Goal: Book appointment/travel/reservation

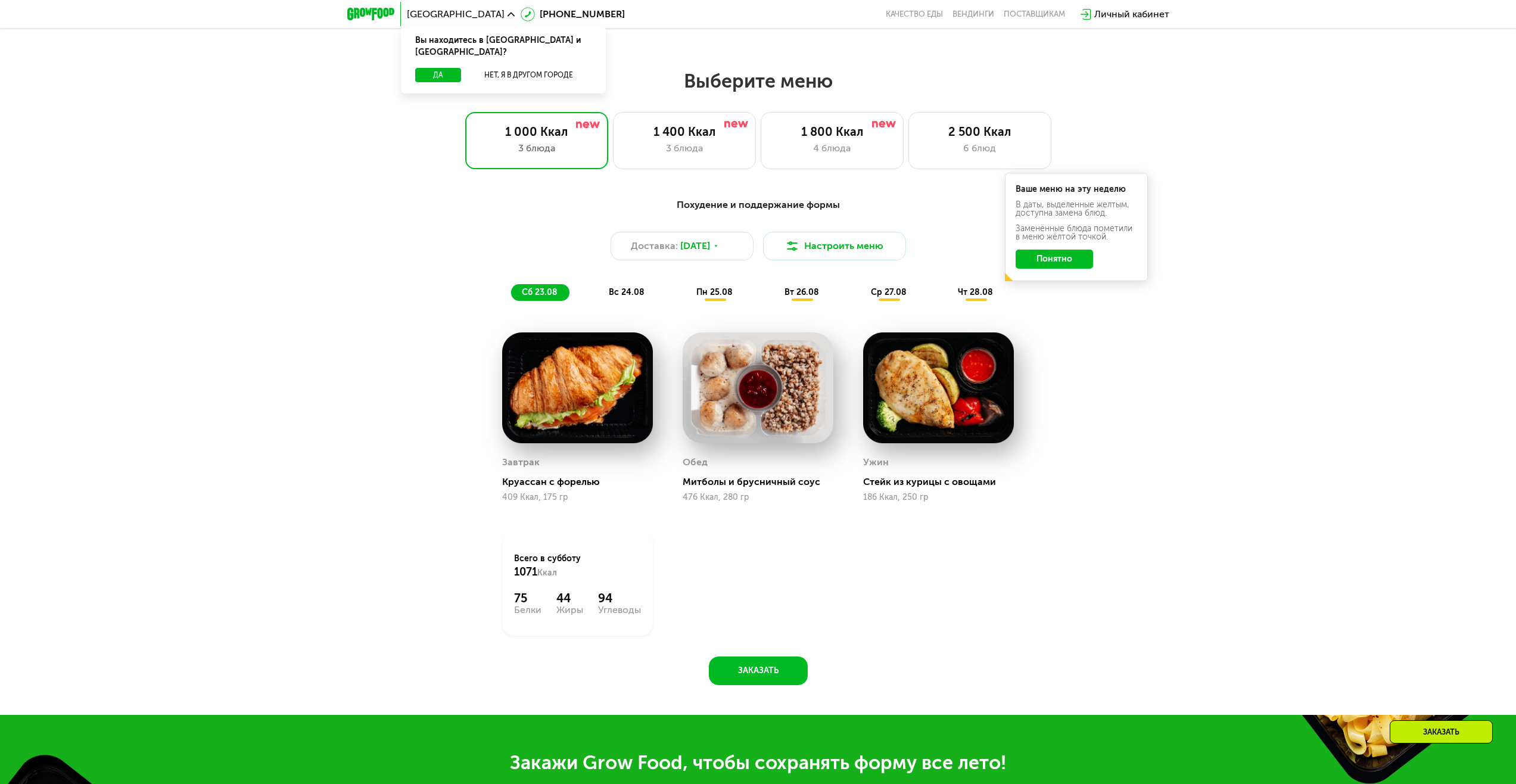
scroll to position [834, 0]
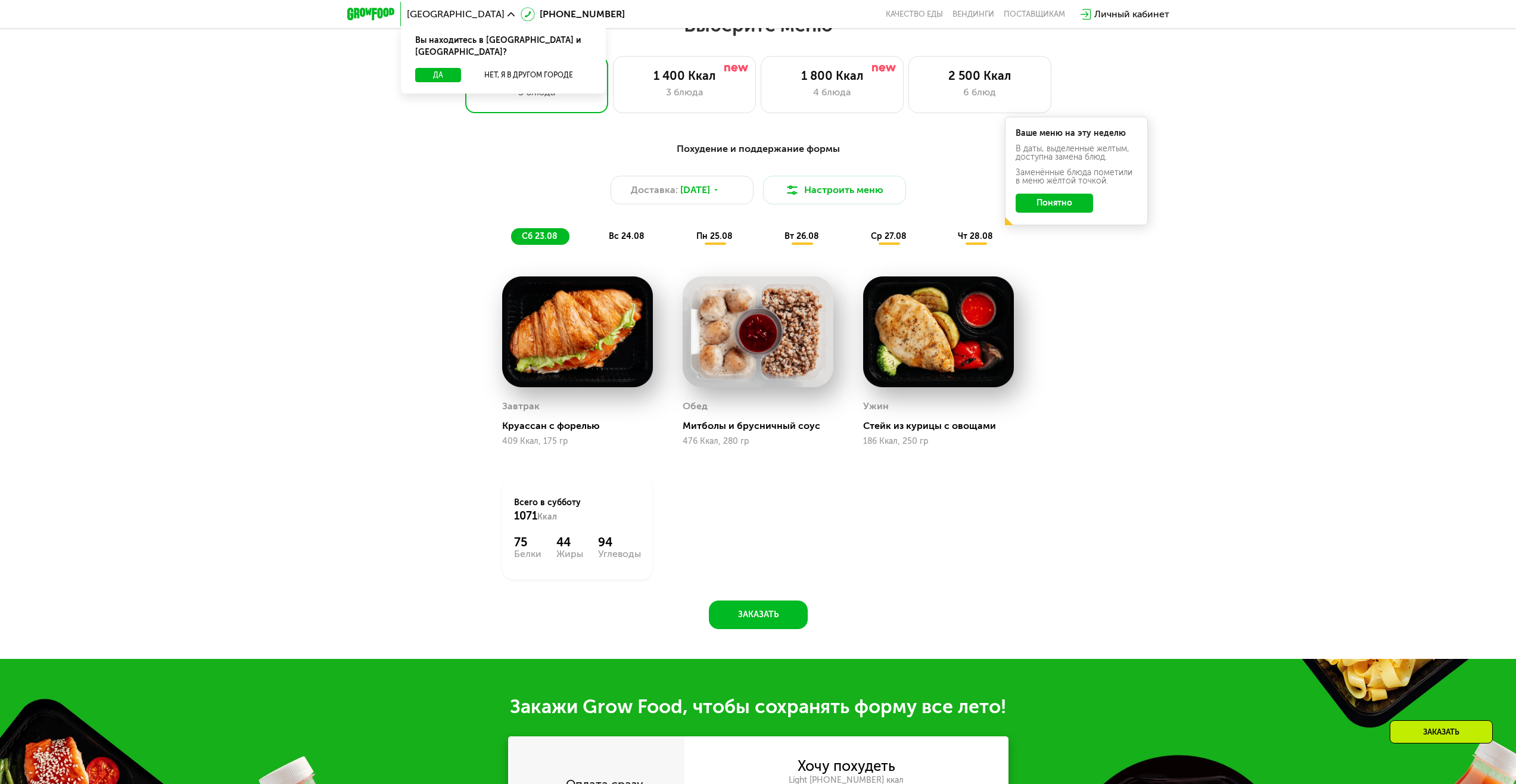
click at [634, 249] on div "Похудение и поддержание формы Доставка: [DATE] Настроить меню сб 23.08 вс 24.08…" at bounding box center [758, 194] width 720 height 118
click at [633, 241] on span "вс 24.08" at bounding box center [627, 236] width 36 height 10
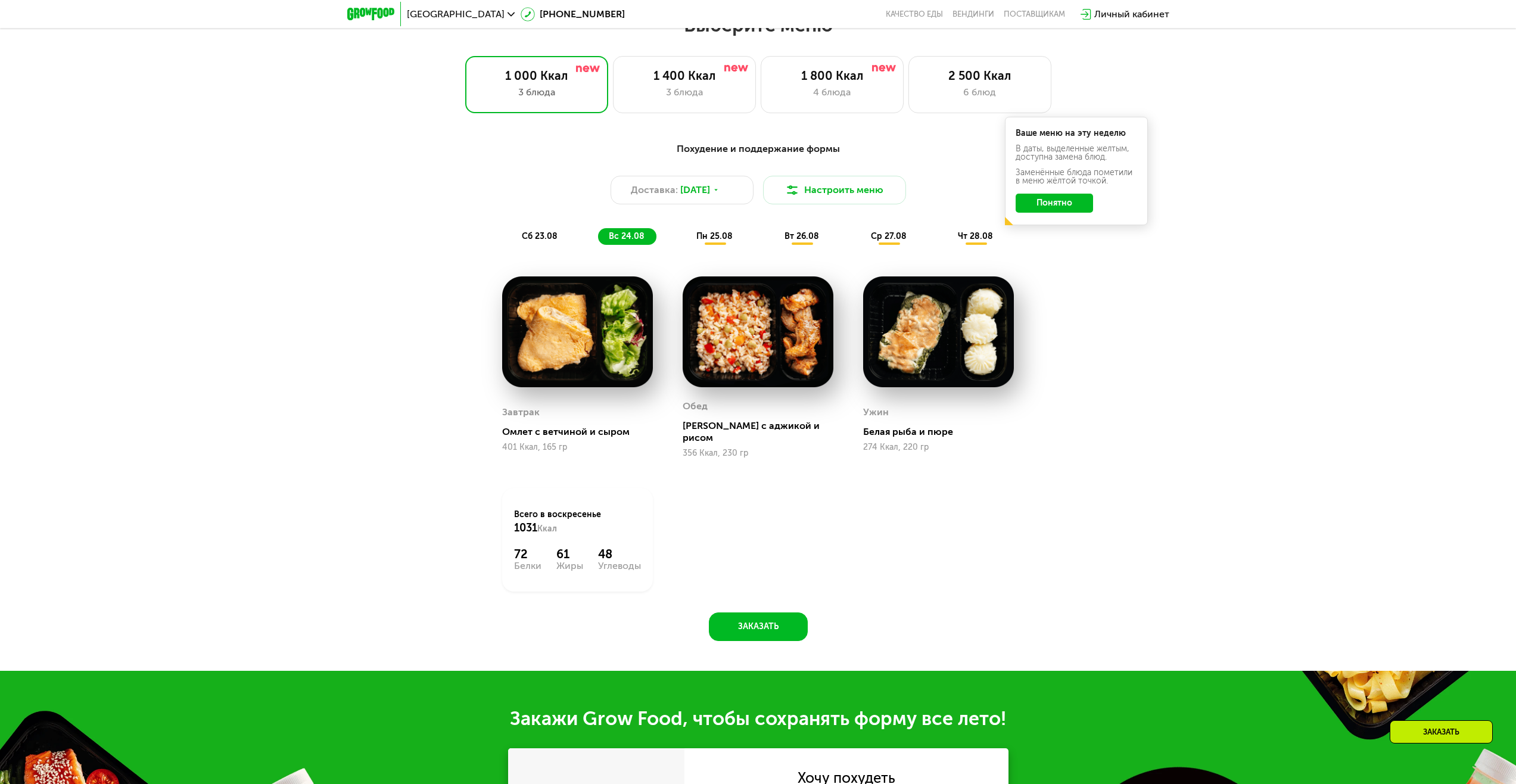
click at [704, 250] on div "Похудение и поддержание формы Доставка: [DATE] Настроить меню сб 23.08 вс 24.08…" at bounding box center [758, 194] width 720 height 118
click at [712, 239] on span "пн 25.08" at bounding box center [714, 236] width 37 height 10
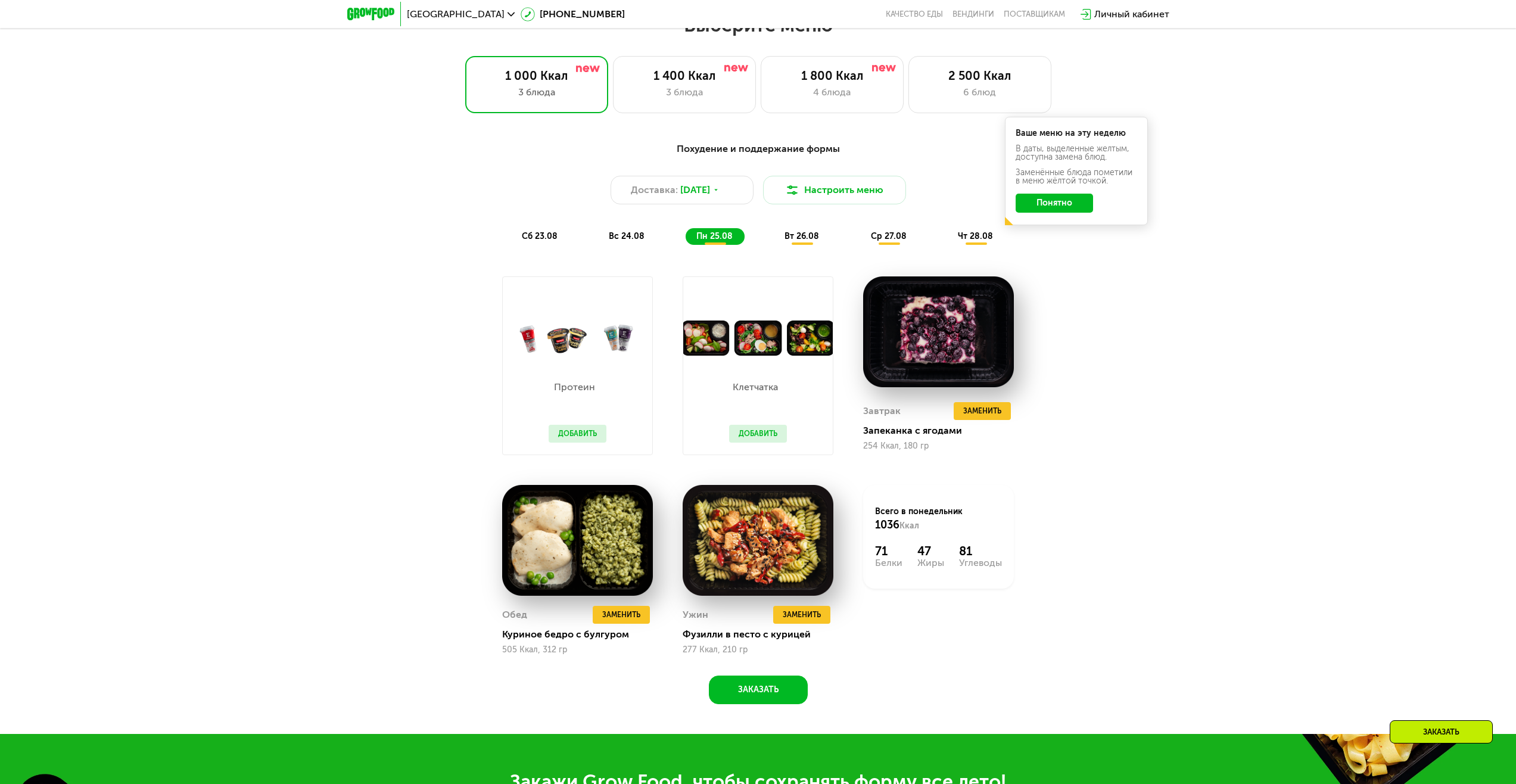
click at [860, 245] on div "вт 26.08" at bounding box center [889, 236] width 58 height 17
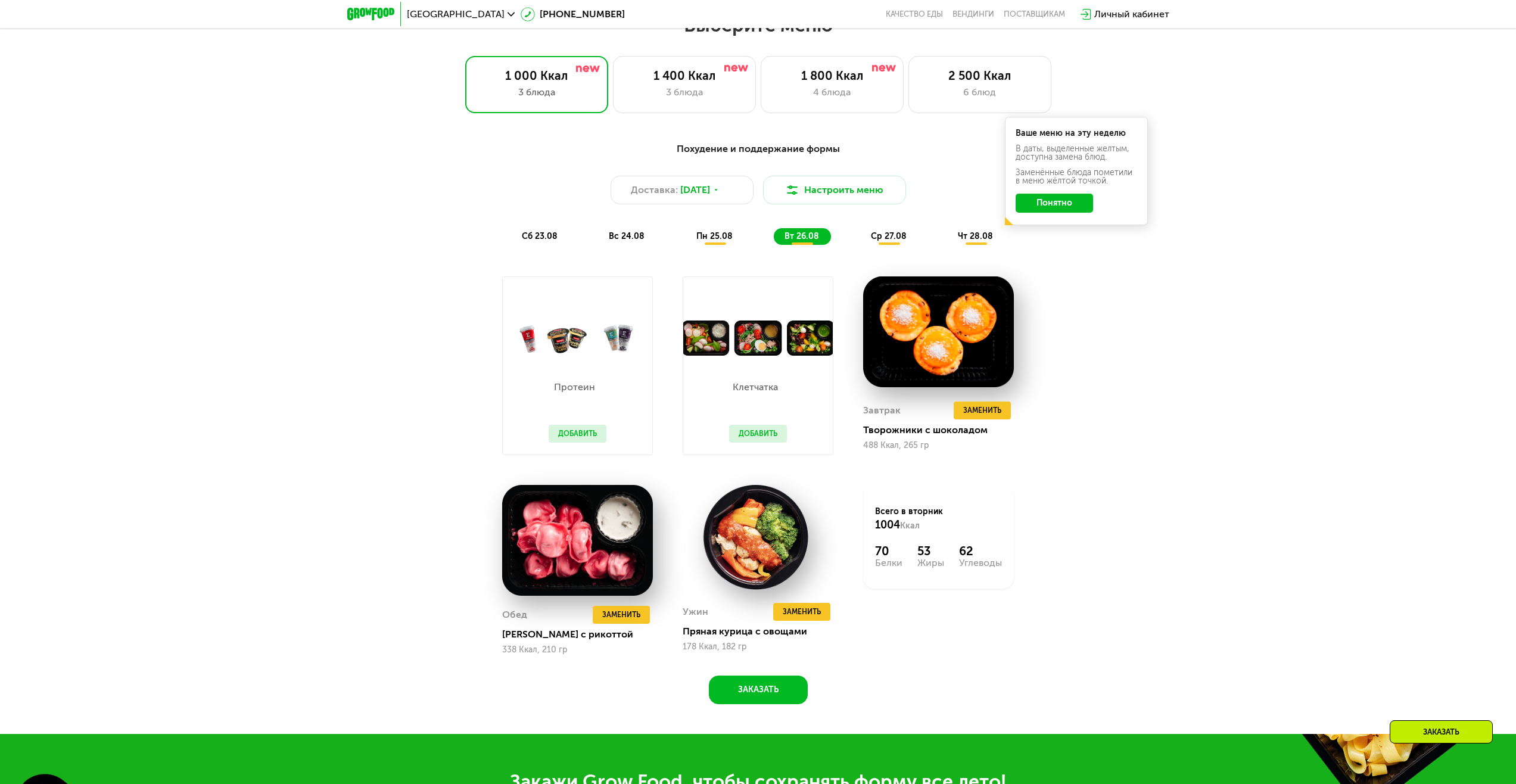
click at [872, 240] on span "ср 27.08" at bounding box center [889, 236] width 36 height 10
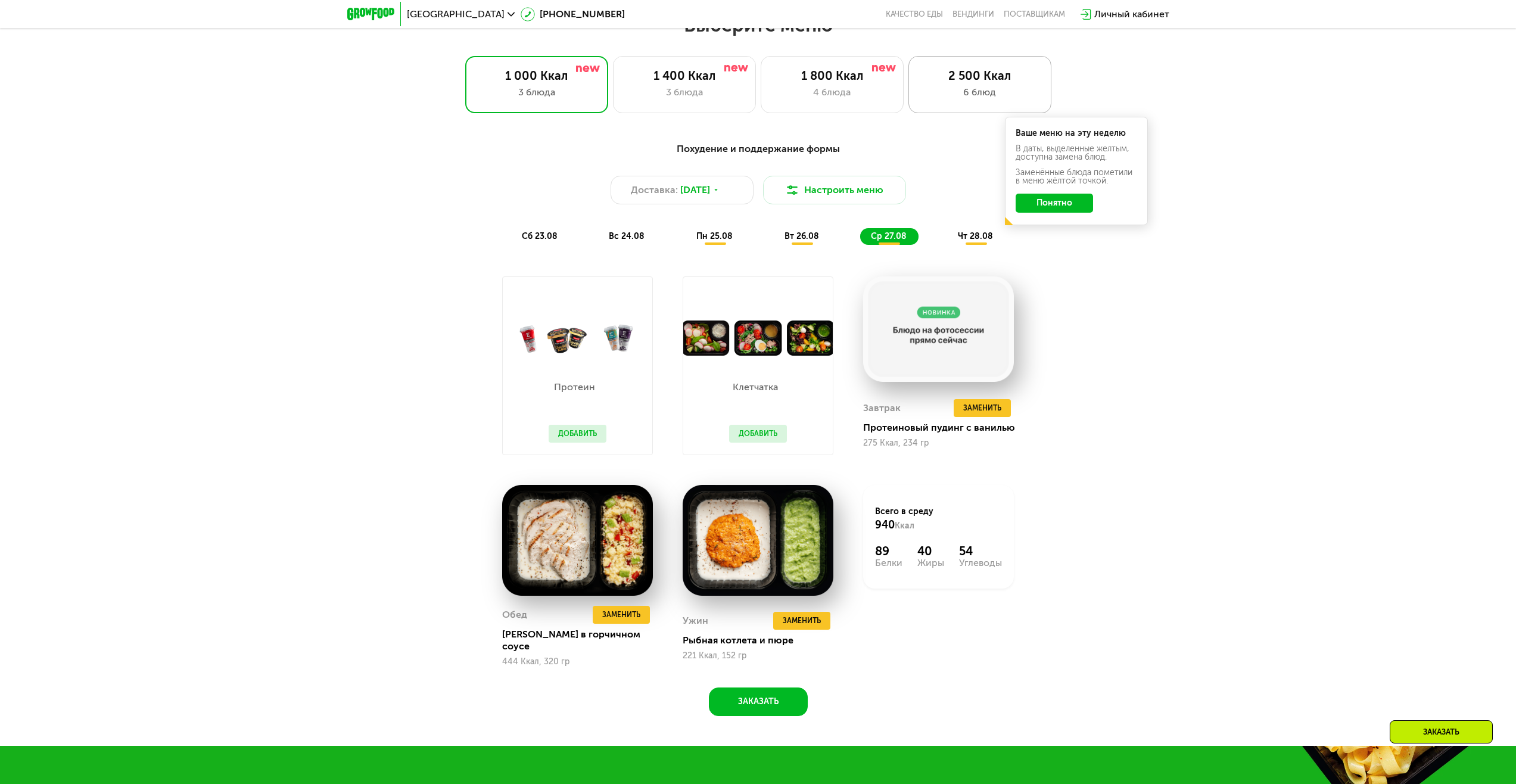
click at [990, 87] on div "2 500 Ккал 6 блюд" at bounding box center [980, 84] width 143 height 57
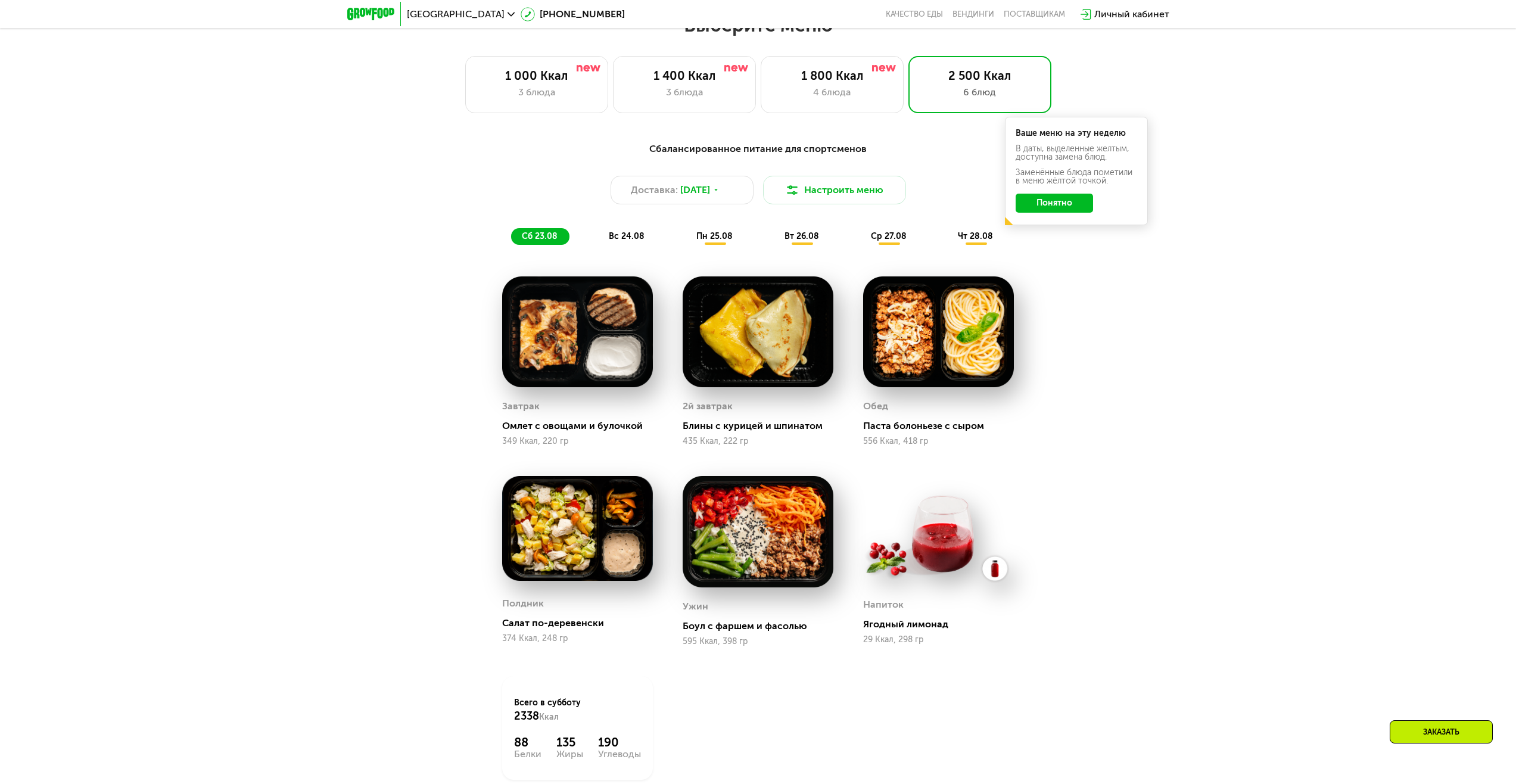
click at [617, 241] on span "вс 24.08" at bounding box center [627, 236] width 36 height 10
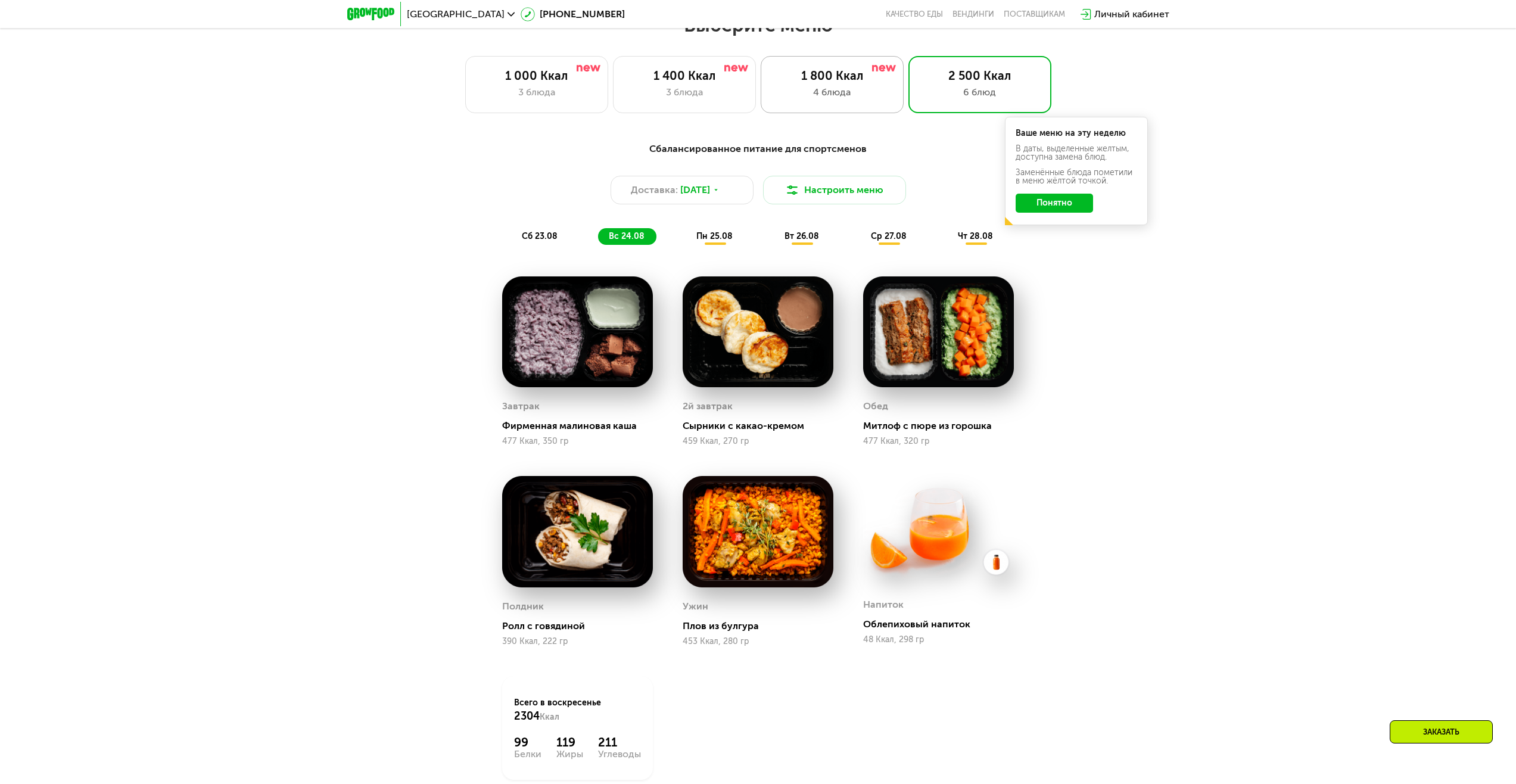
click at [802, 94] on div "4 блюда" at bounding box center [832, 92] width 118 height 14
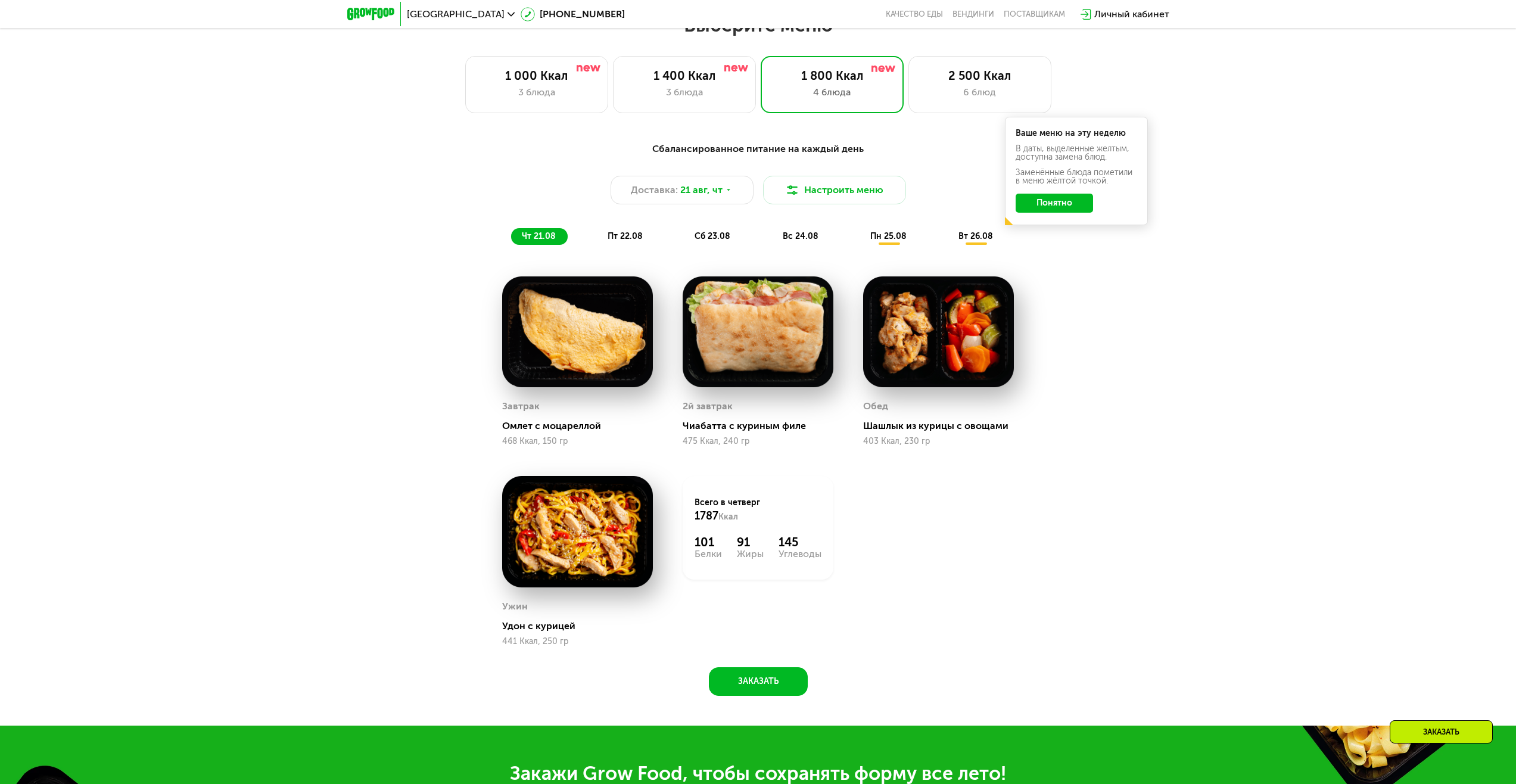
click at [640, 241] on span "пт 22.08" at bounding box center [625, 236] width 35 height 10
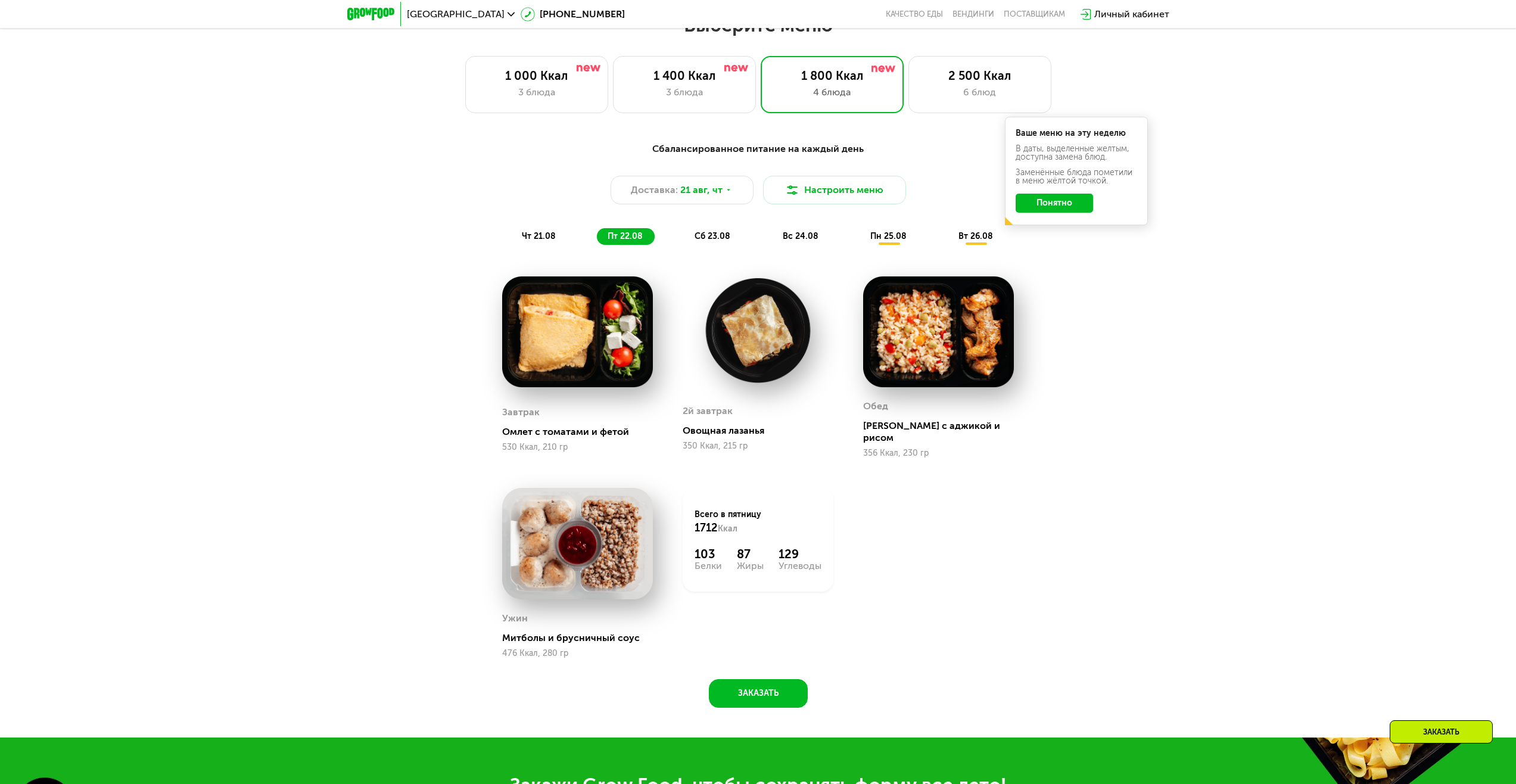
click at [772, 233] on div "сб 23.08" at bounding box center [801, 236] width 58 height 17
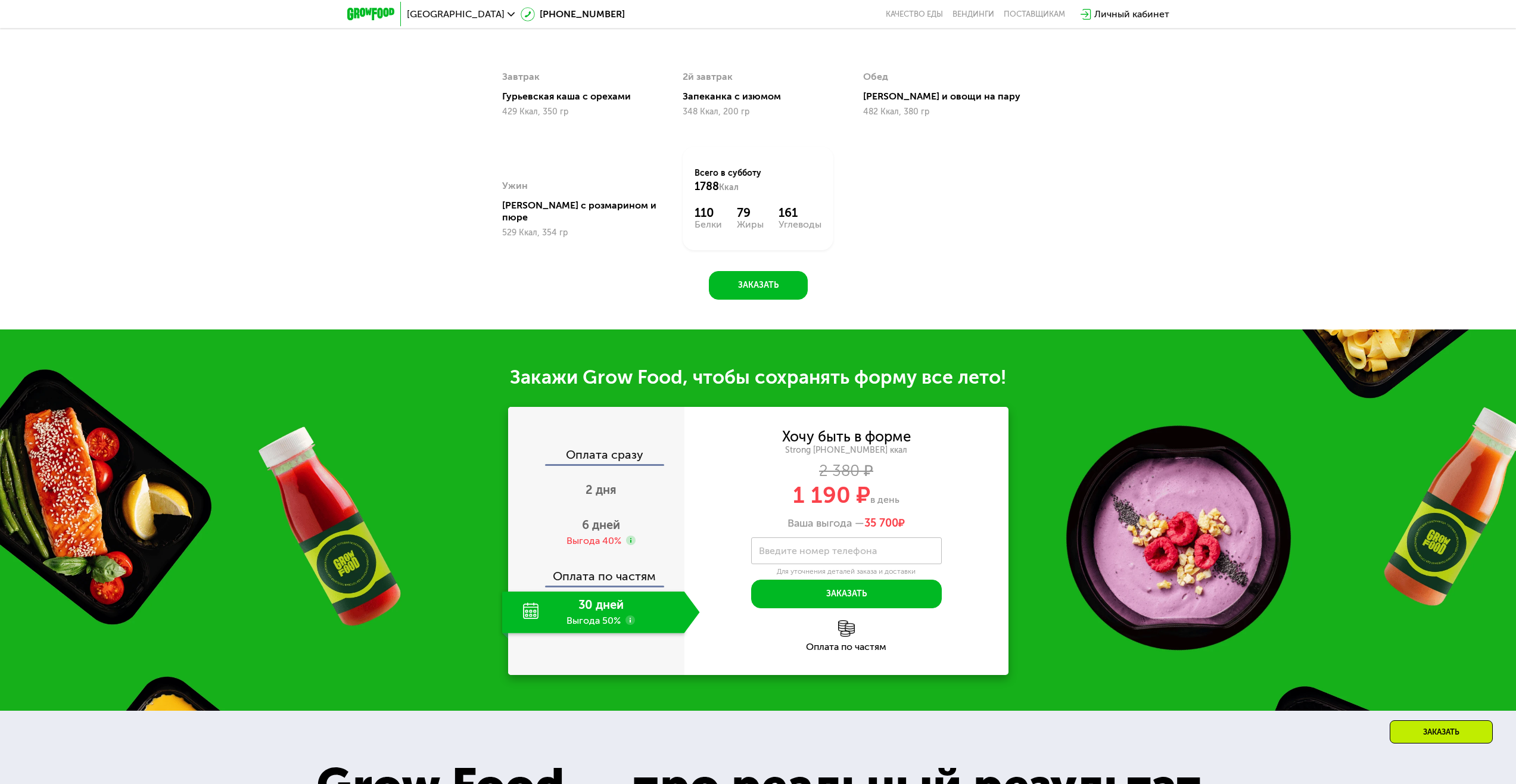
scroll to position [1251, 0]
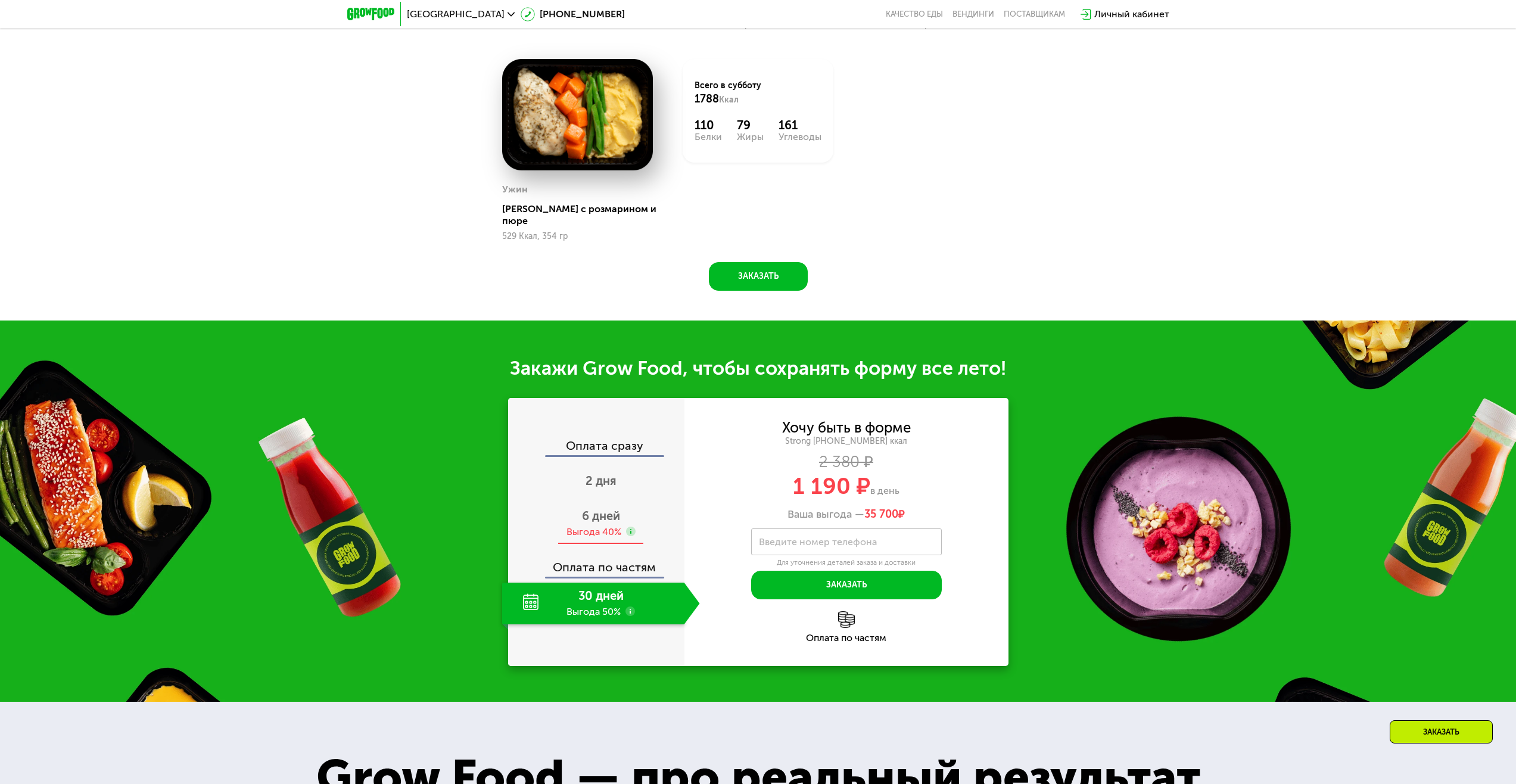
click at [609, 517] on div "6 дней Выгода 40%" at bounding box center [601, 523] width 198 height 41
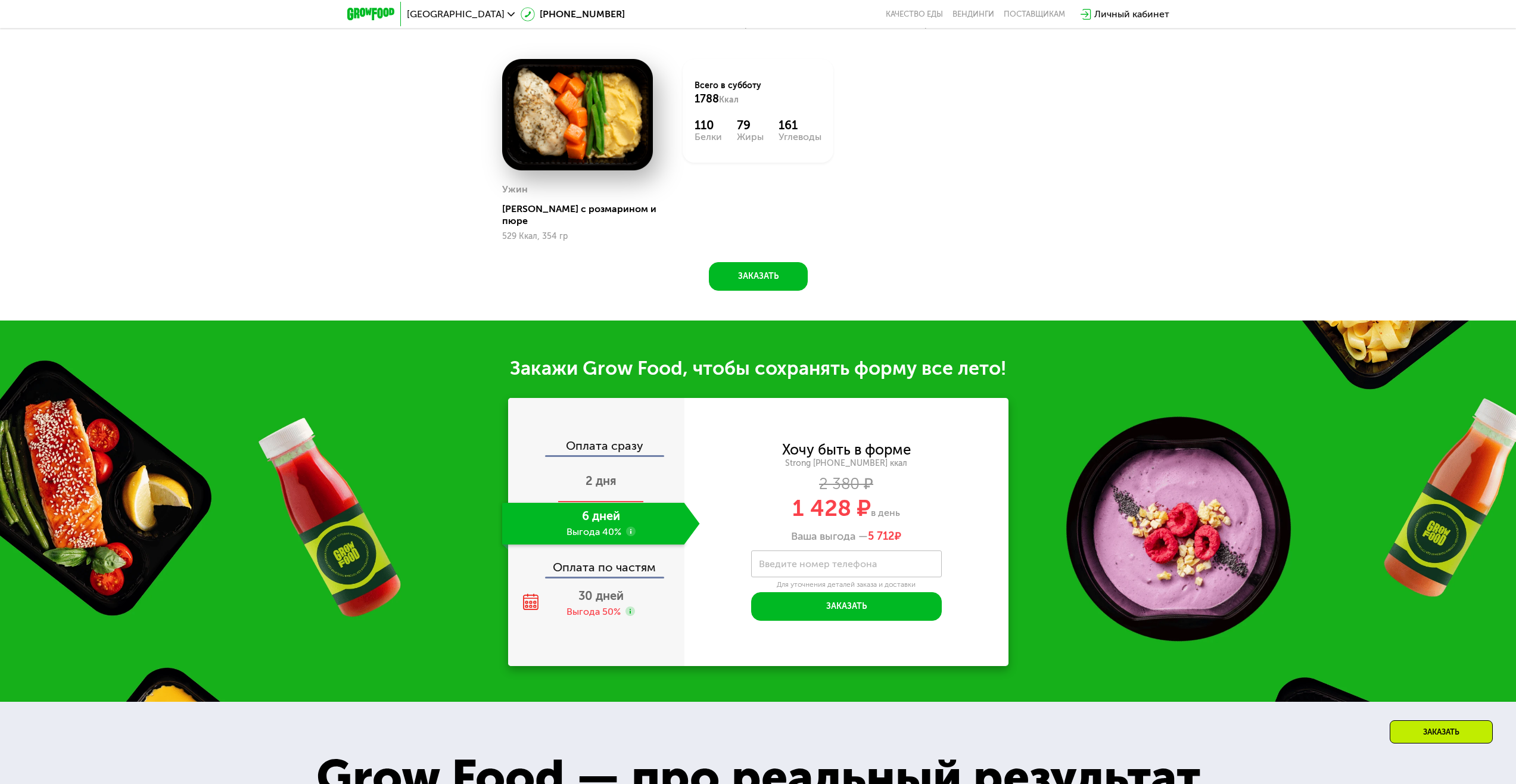
click at [631, 483] on div "2 дня" at bounding box center [601, 481] width 198 height 41
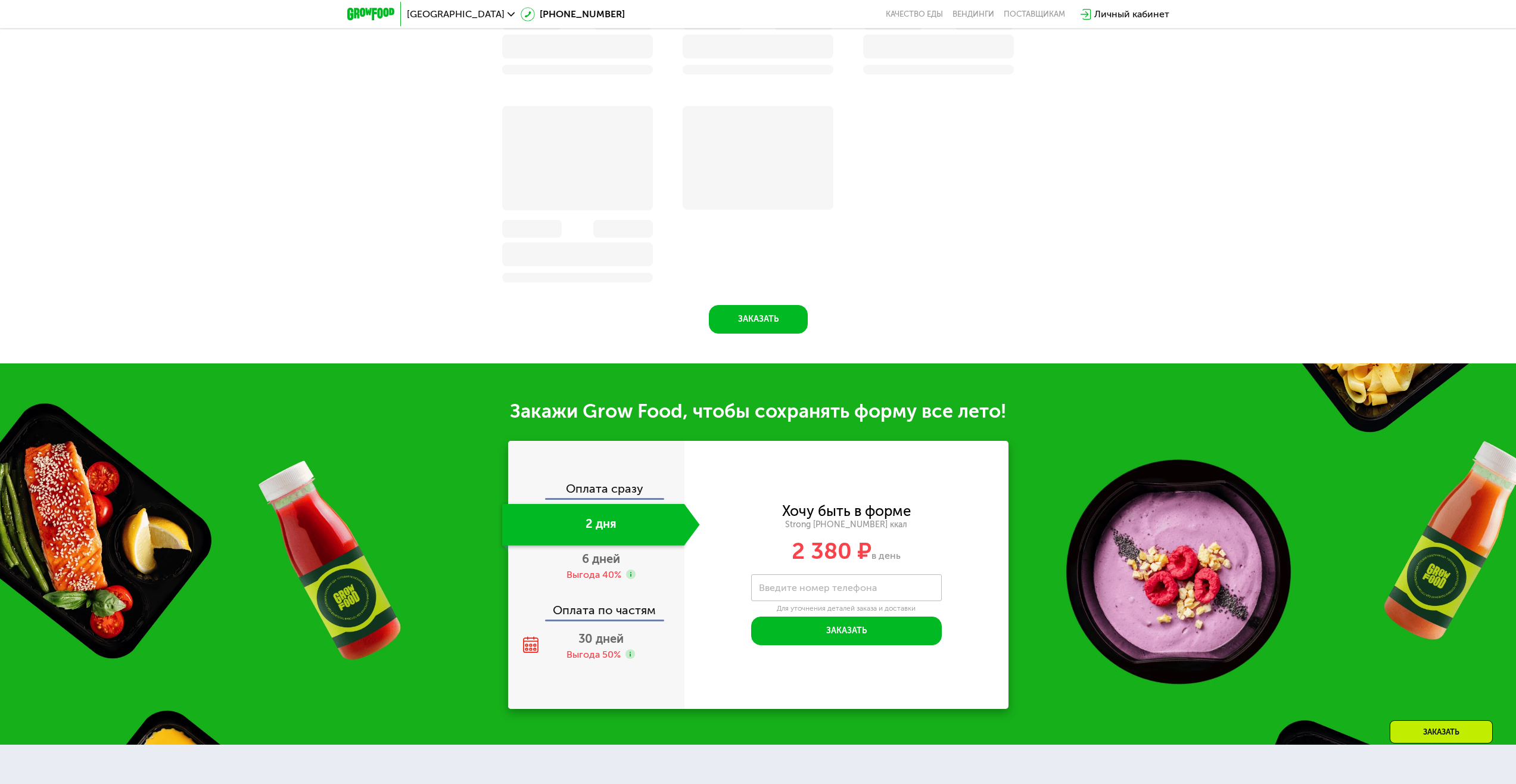
scroll to position [1306, 0]
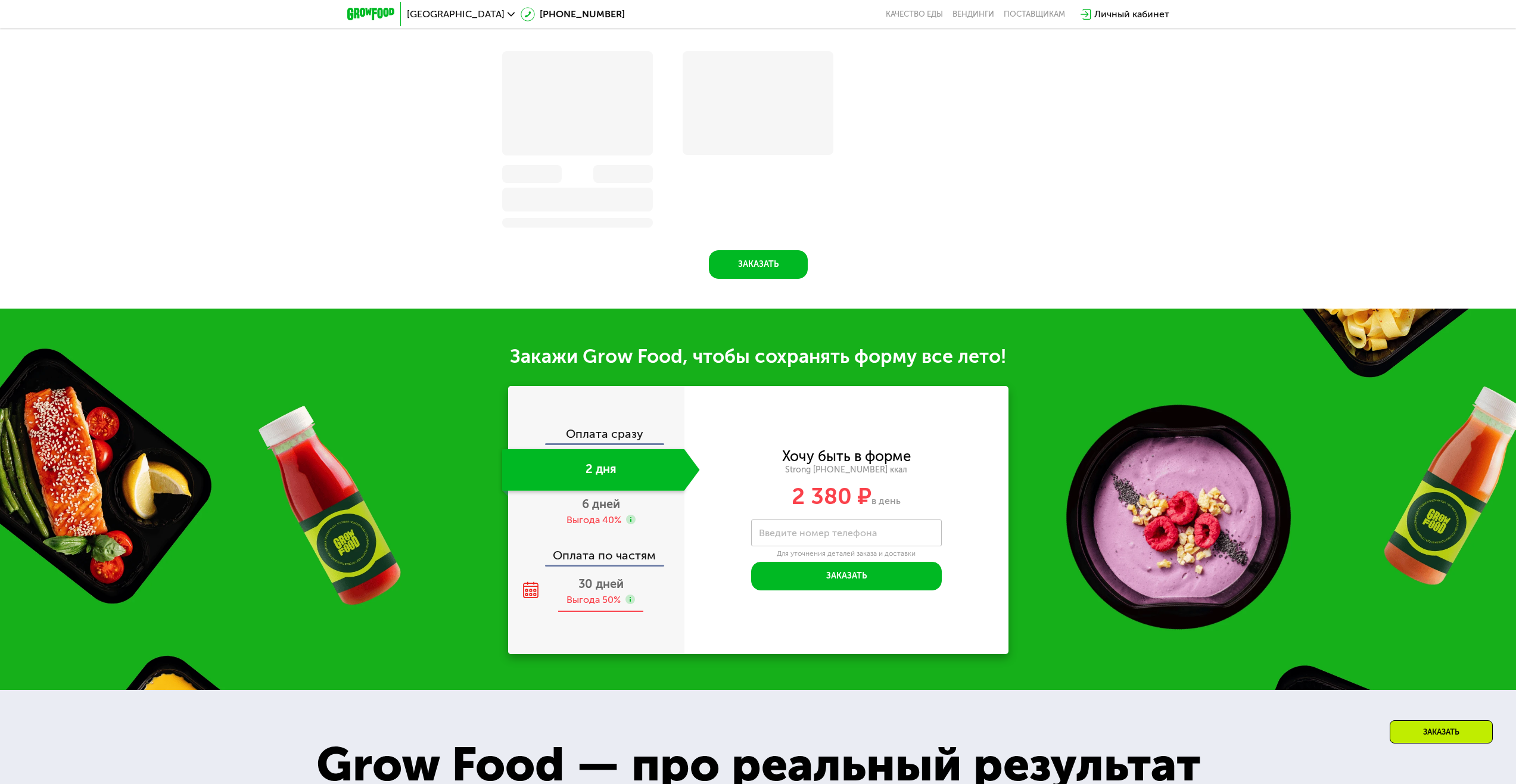
click at [628, 604] on use at bounding box center [630, 599] width 9 height 9
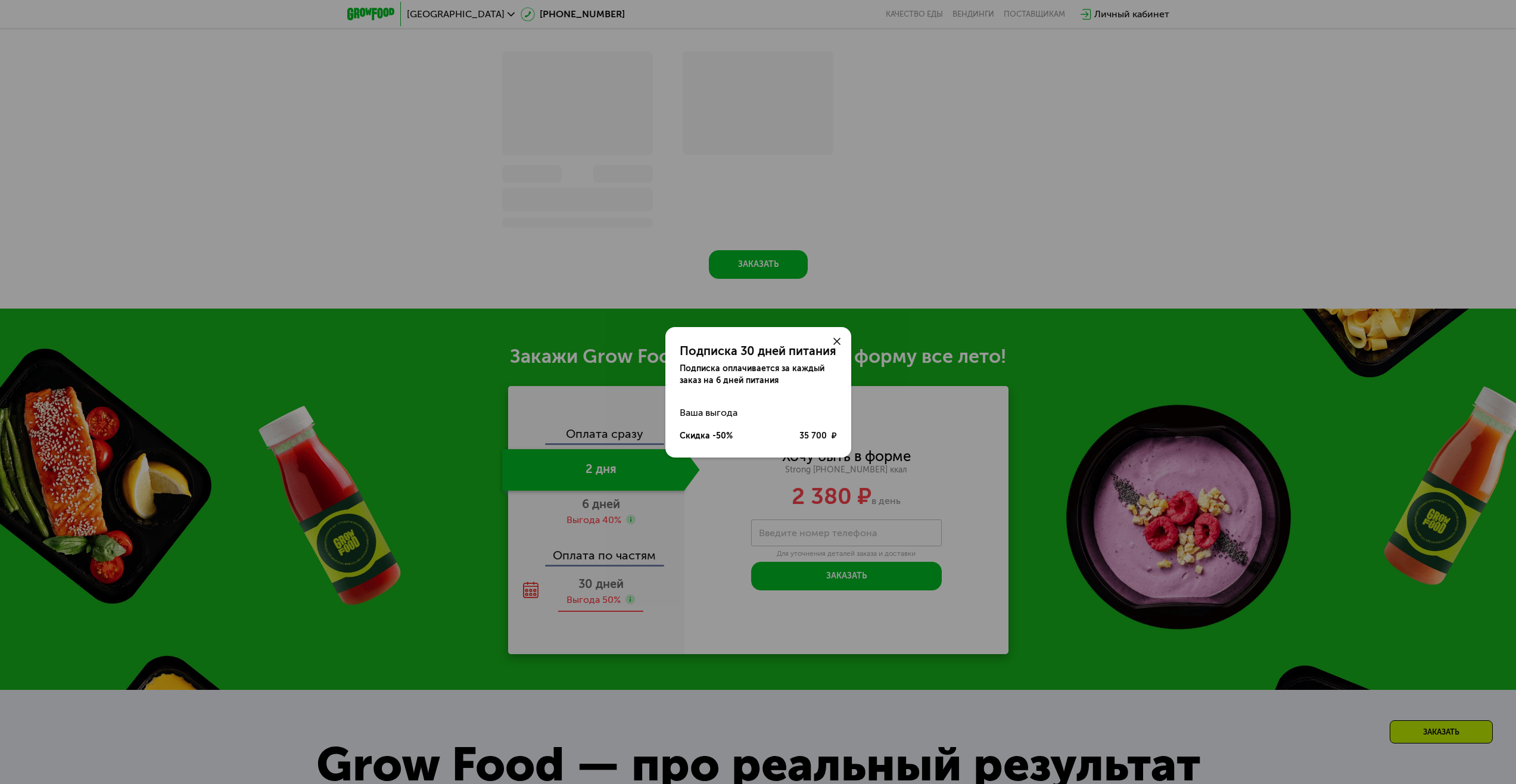
scroll to position [1251, 0]
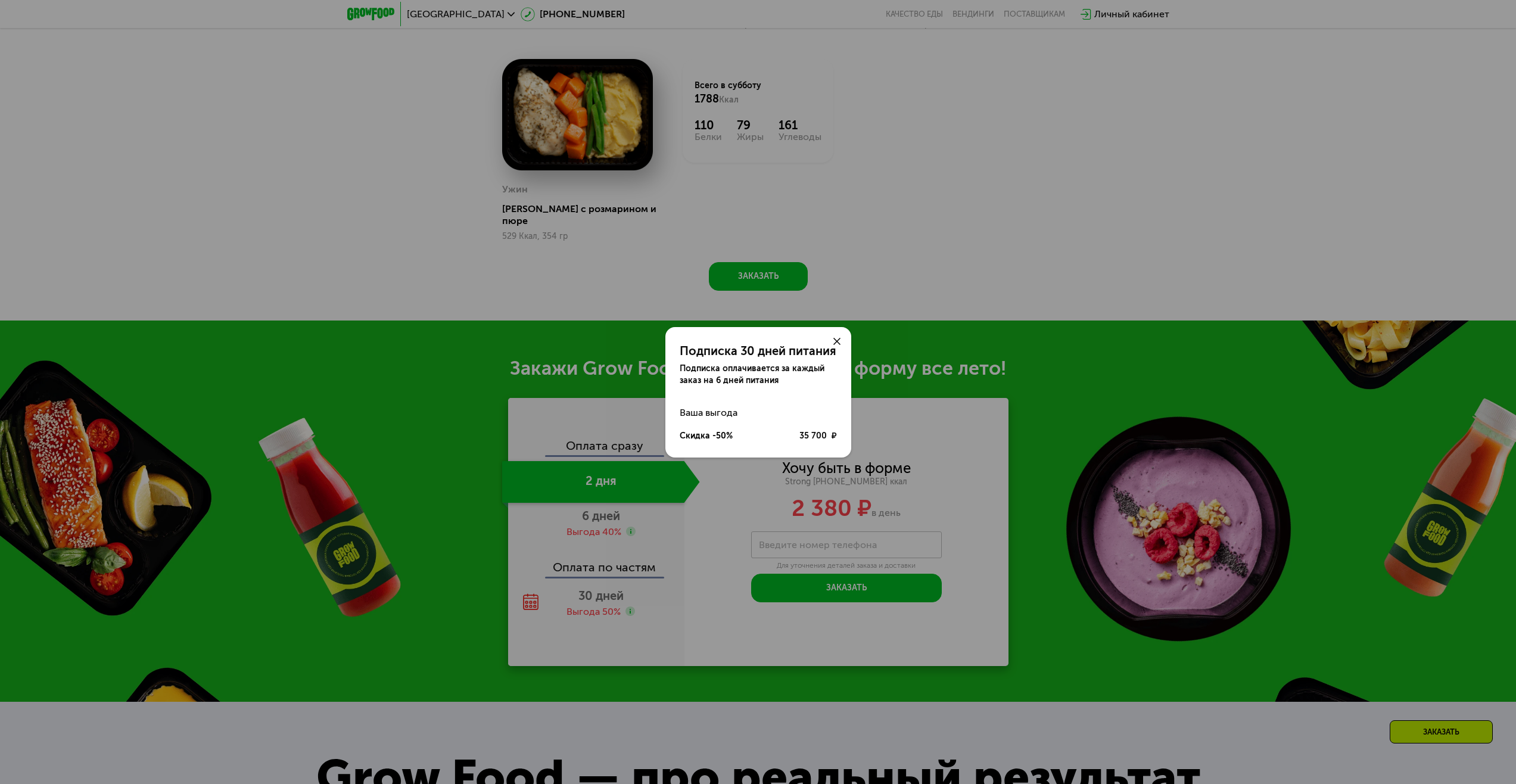
click at [831, 342] on div at bounding box center [837, 342] width 28 height 28
click at [839, 341] on icon at bounding box center [837, 342] width 7 height 7
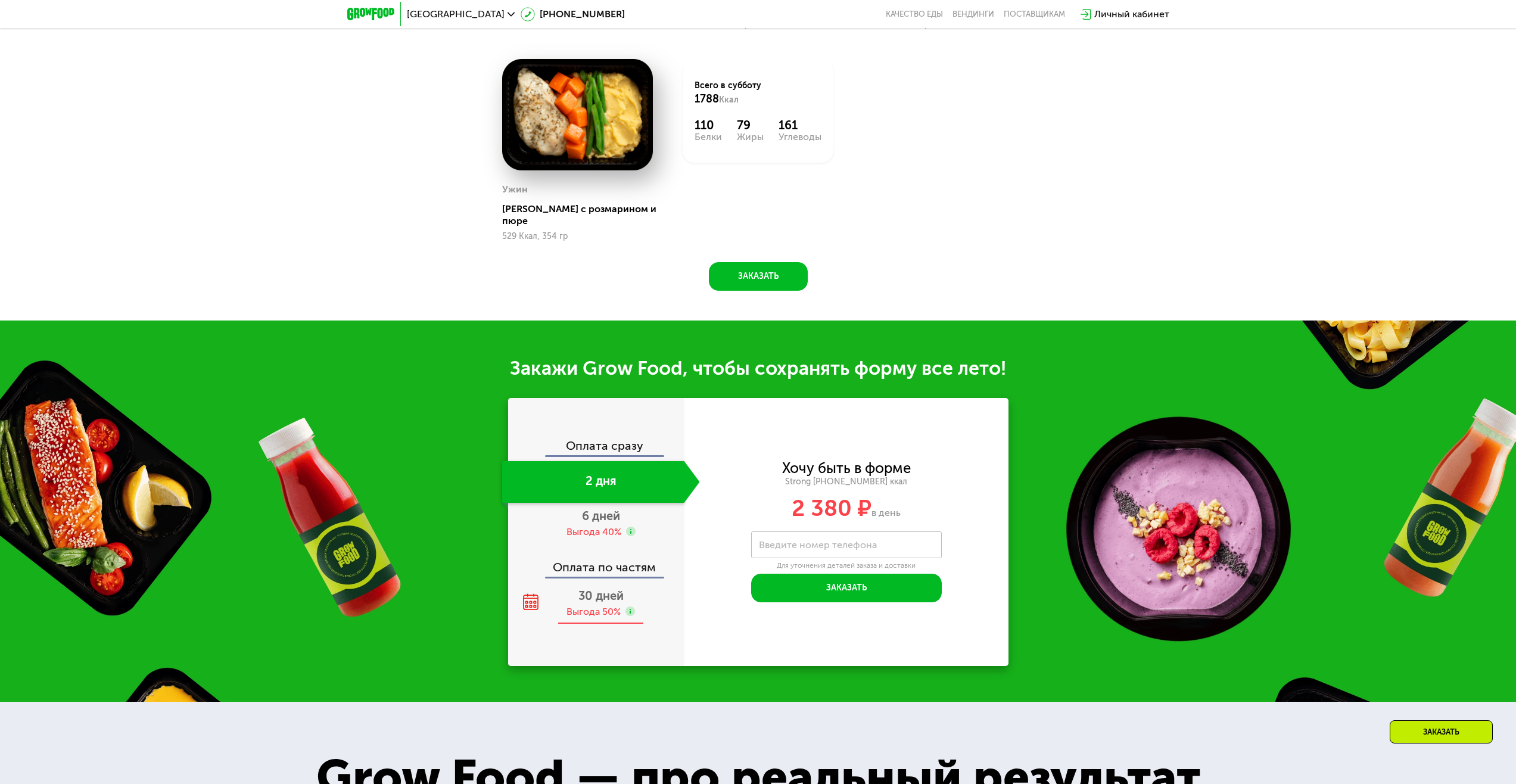
click at [605, 605] on div "Выгода 50%" at bounding box center [594, 611] width 54 height 13
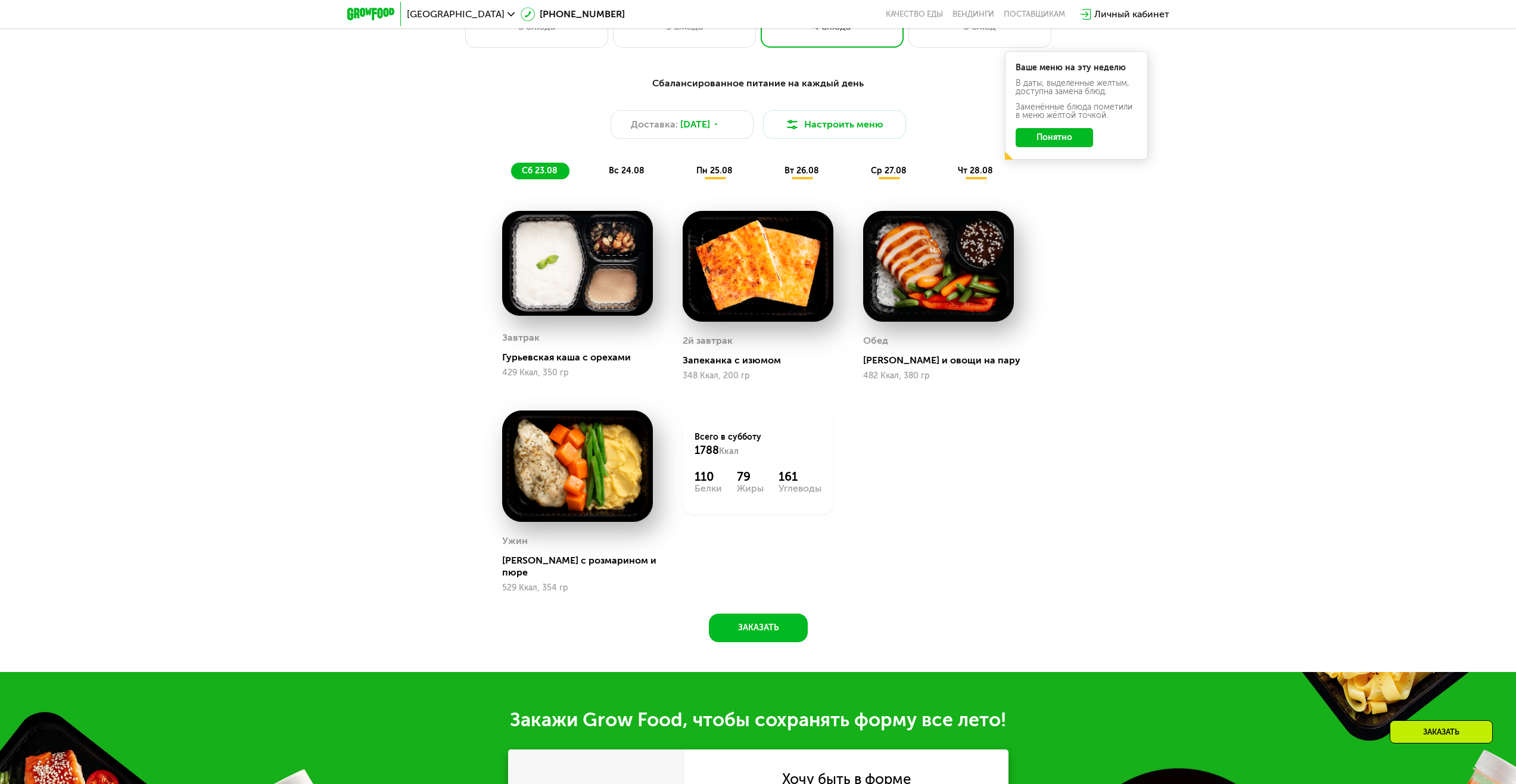
scroll to position [894, 0]
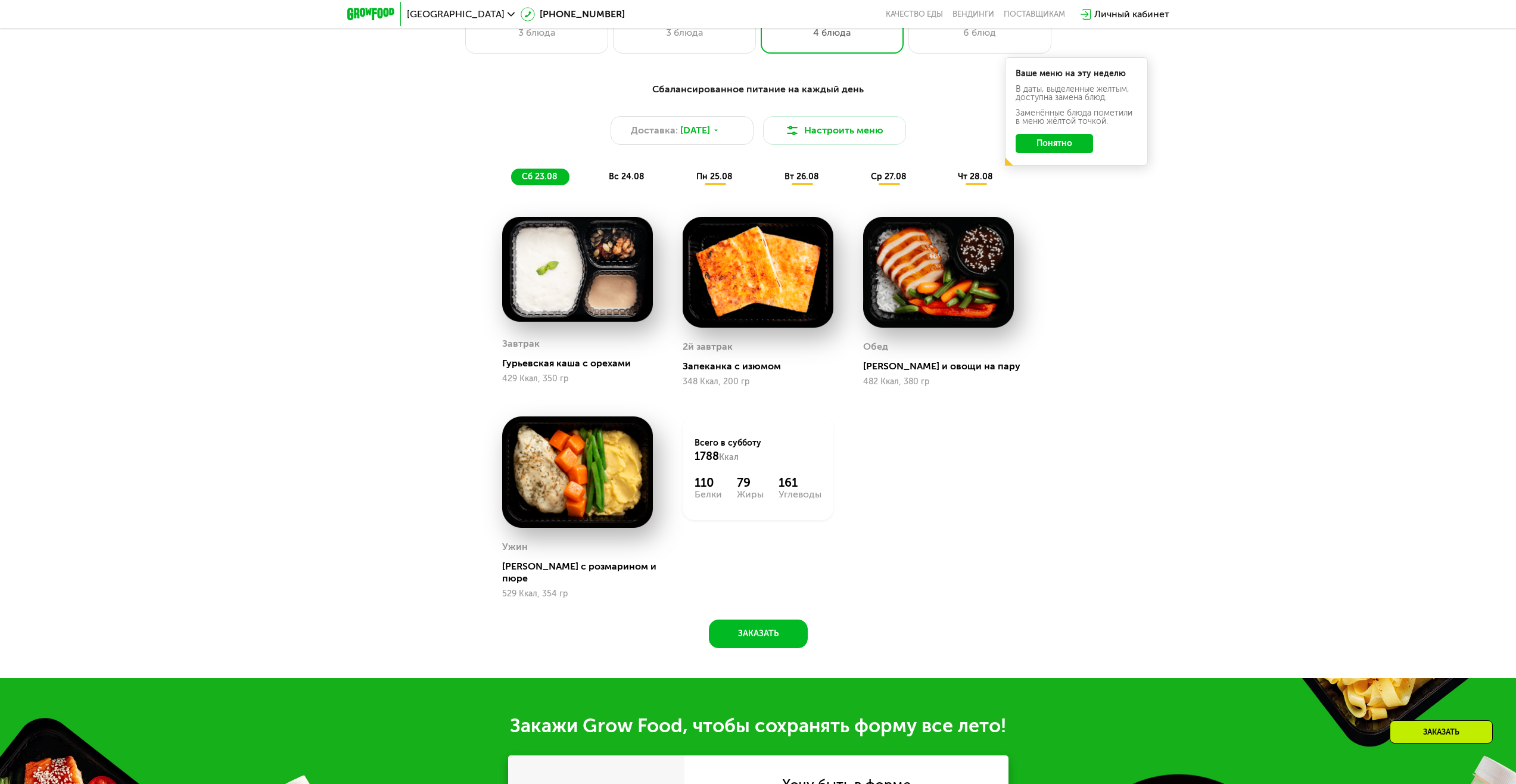
click at [642, 182] on span "вс 24.08" at bounding box center [627, 176] width 36 height 10
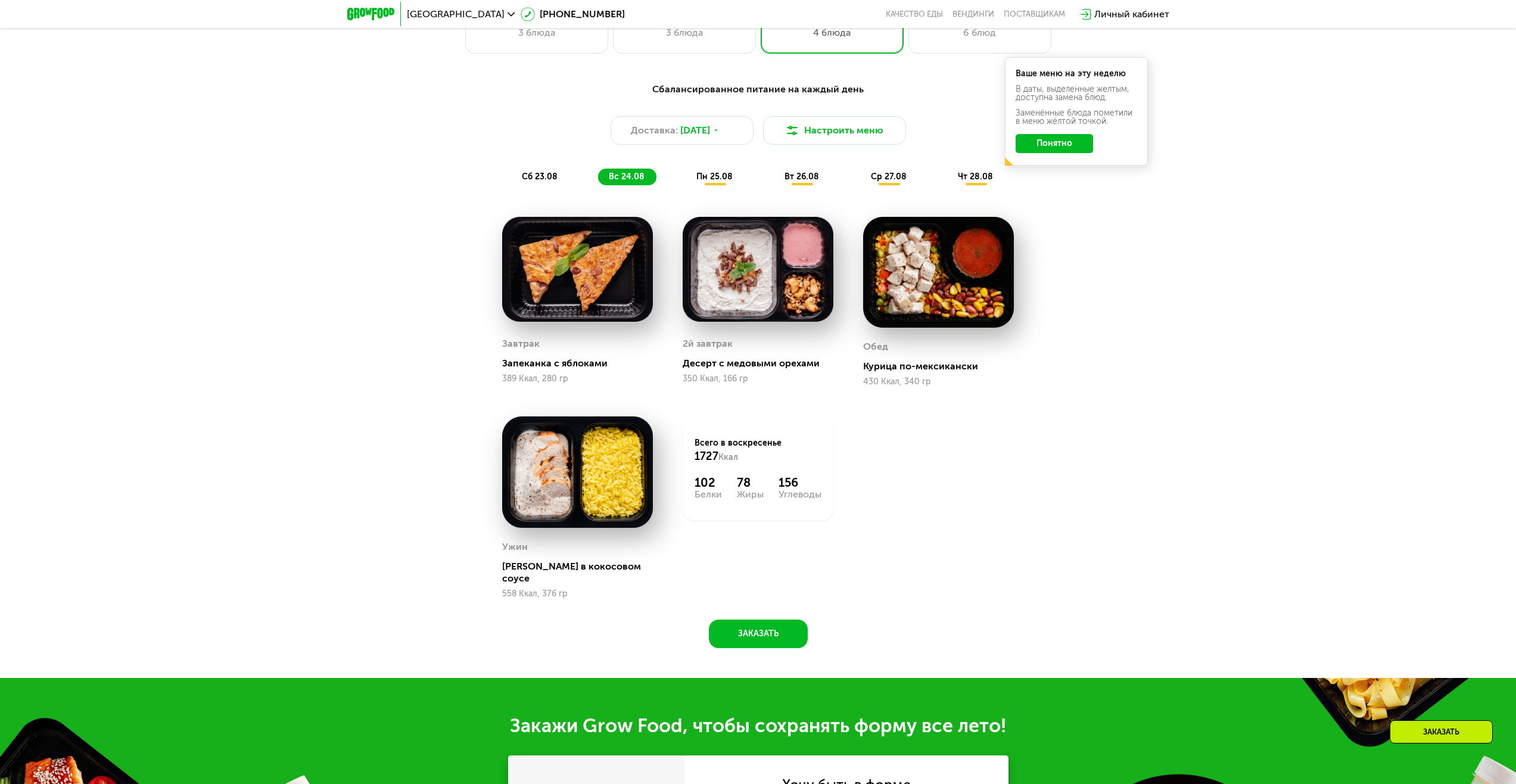
click at [725, 176] on span "пн 25.08" at bounding box center [714, 176] width 37 height 10
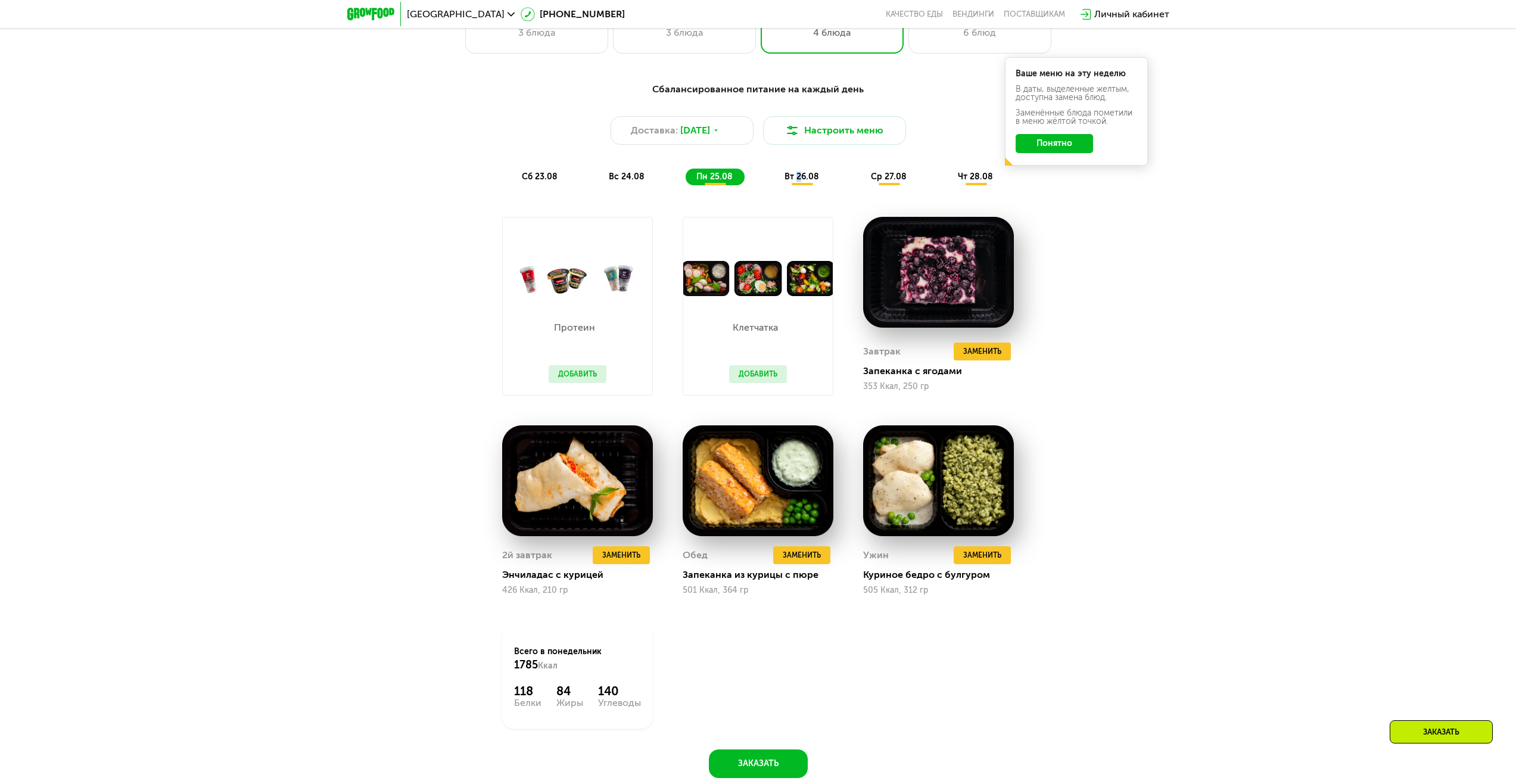
click at [800, 181] on span "вт 26.08" at bounding box center [802, 176] width 35 height 10
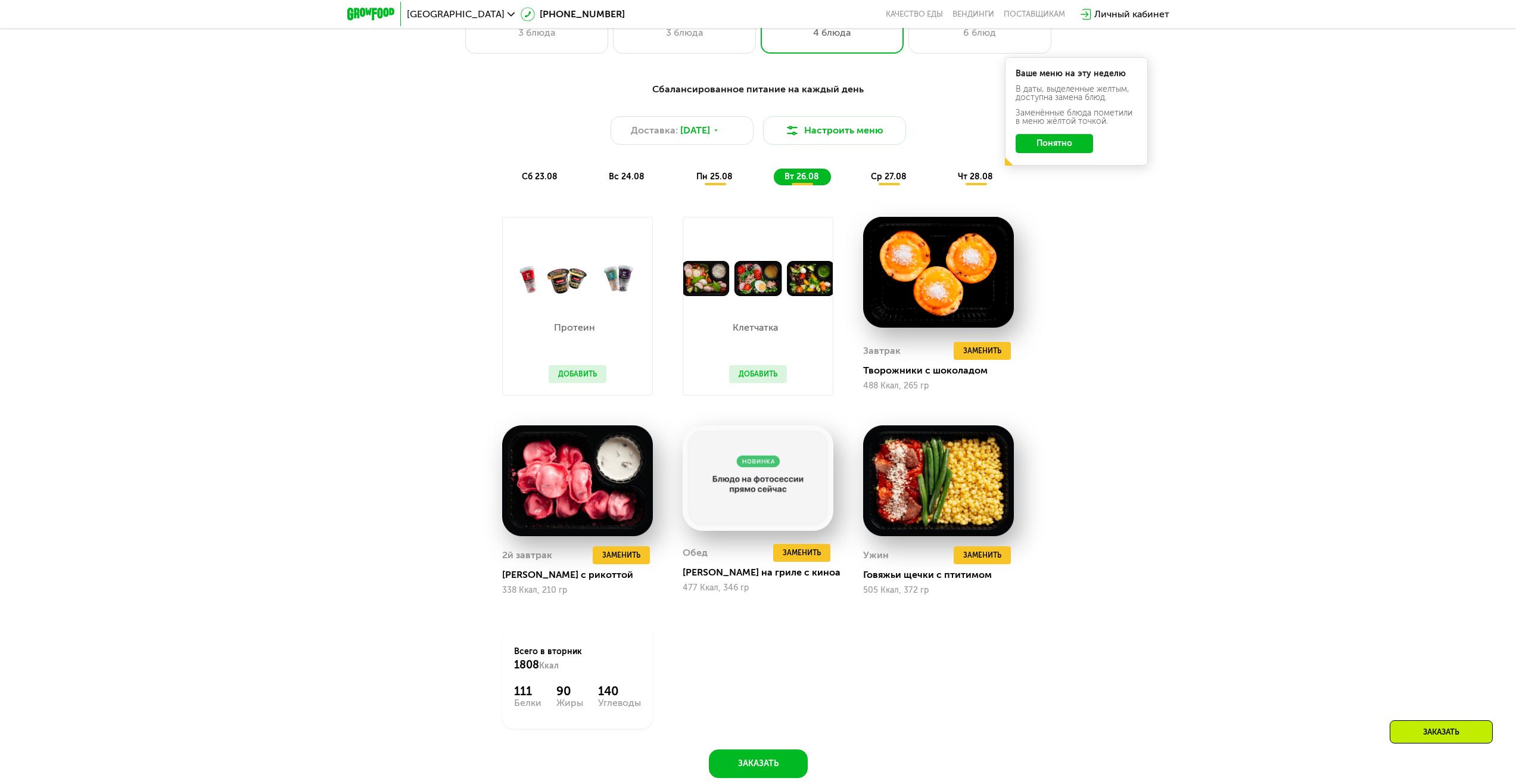
click at [896, 175] on span "ср 27.08" at bounding box center [889, 176] width 36 height 10
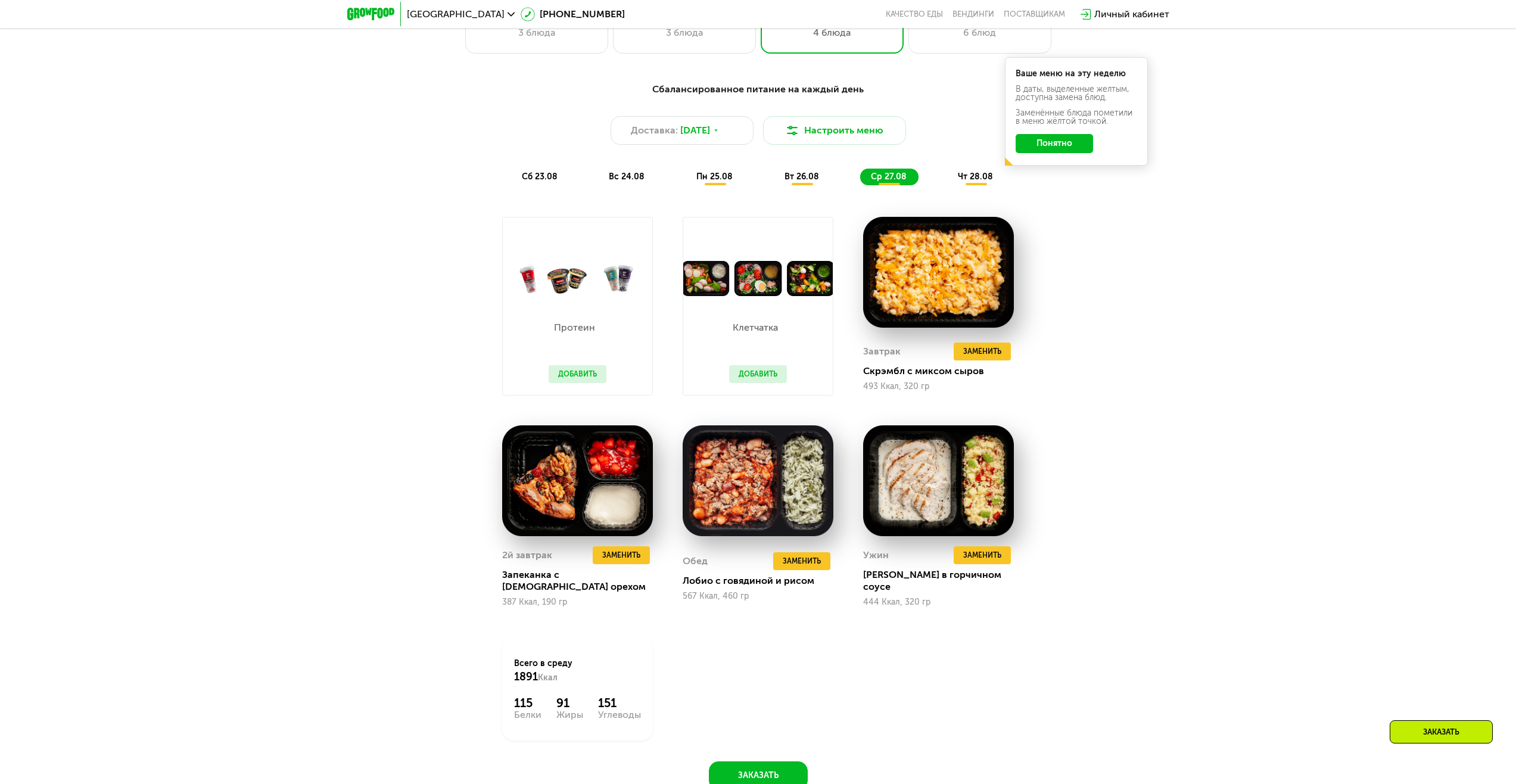
click at [968, 182] on span "чт 28.08" at bounding box center [975, 176] width 35 height 10
